Goal: Transaction & Acquisition: Purchase product/service

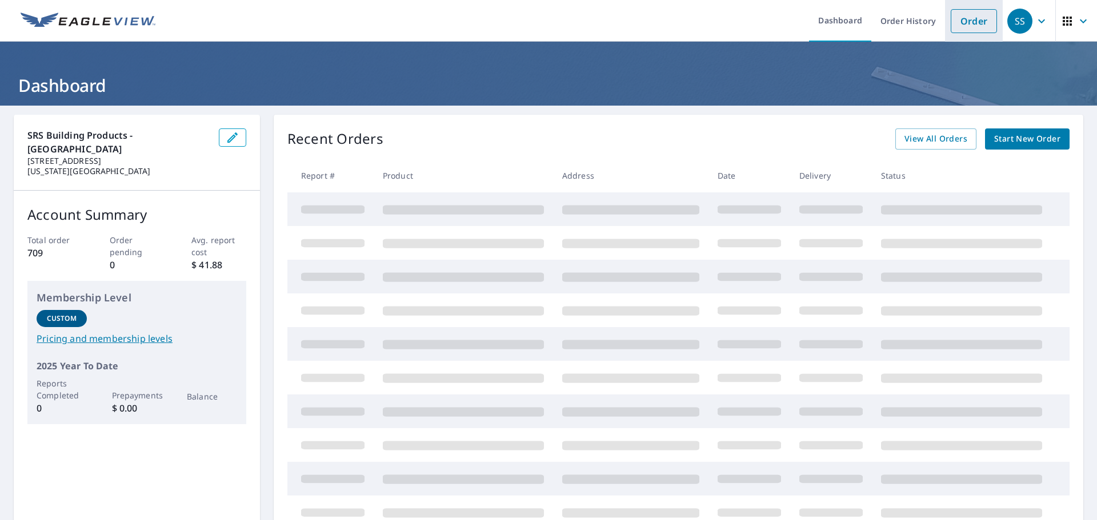
click at [956, 11] on link "Order" at bounding box center [974, 21] width 46 height 24
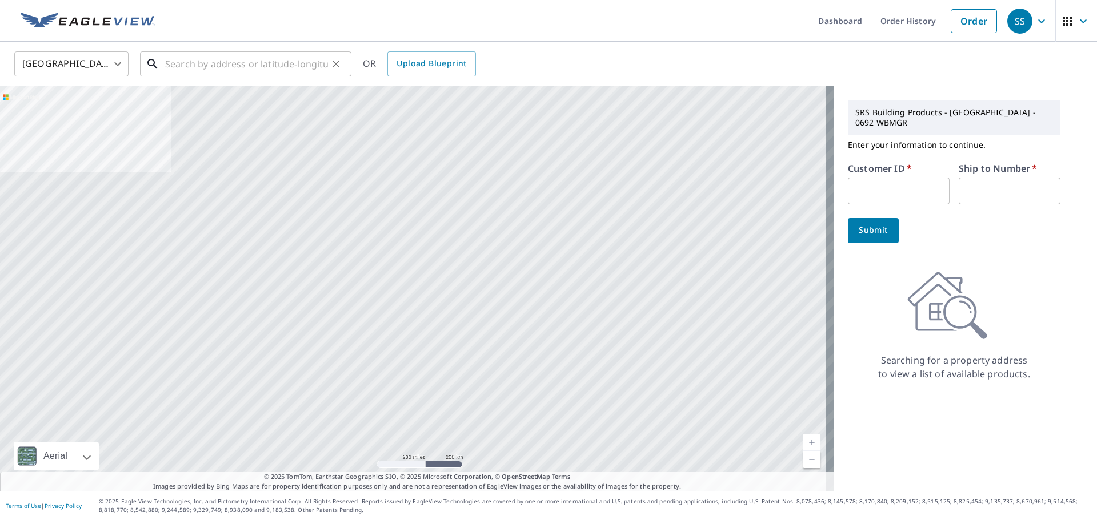
click at [240, 69] on input "text" at bounding box center [246, 64] width 163 height 32
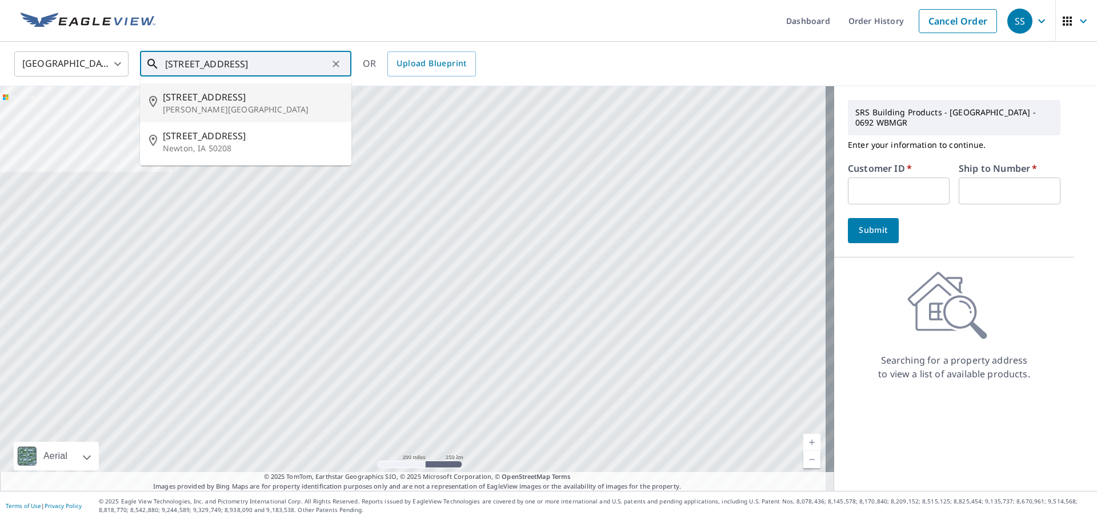
click at [231, 96] on span "[STREET_ADDRESS]" at bounding box center [252, 97] width 179 height 14
type input "[STREET_ADDRESS][PERSON_NAME]"
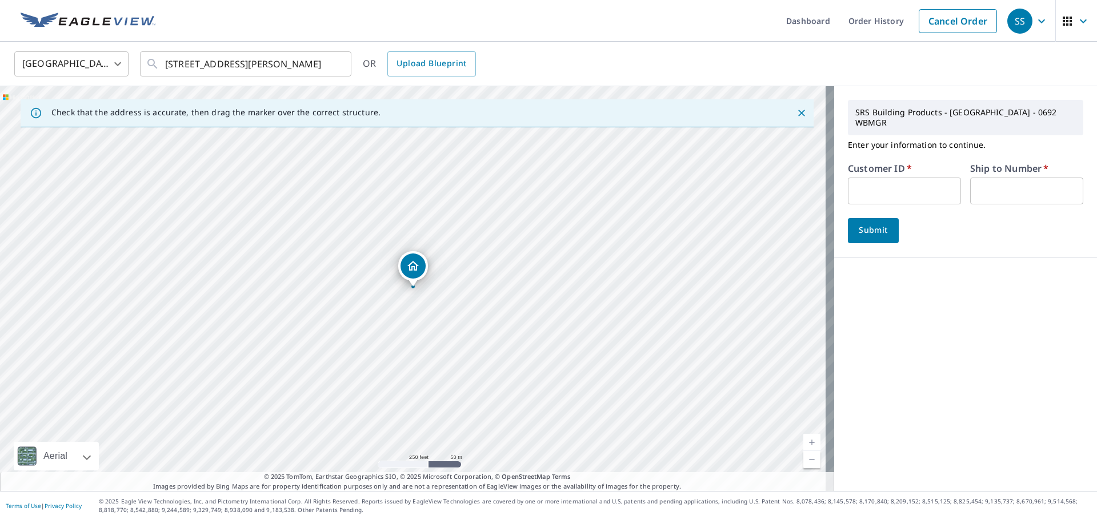
click at [905, 200] on input "text" at bounding box center [904, 191] width 113 height 27
type input "abb620"
type input "1"
